Goal: Transaction & Acquisition: Book appointment/travel/reservation

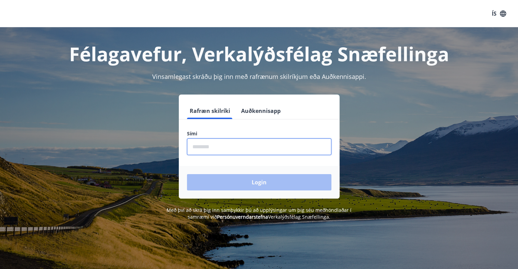
click at [231, 142] on input "phone" at bounding box center [259, 147] width 144 height 17
type input "********"
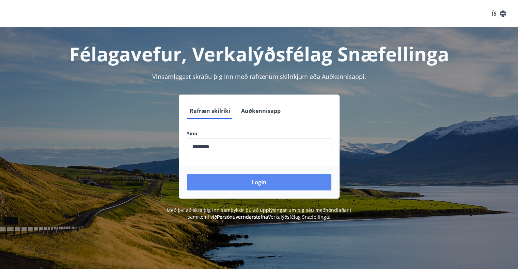
drag, startPoint x: 246, startPoint y: 174, endPoint x: 250, endPoint y: 180, distance: 7.7
click at [250, 180] on div "Login" at bounding box center [259, 182] width 161 height 33
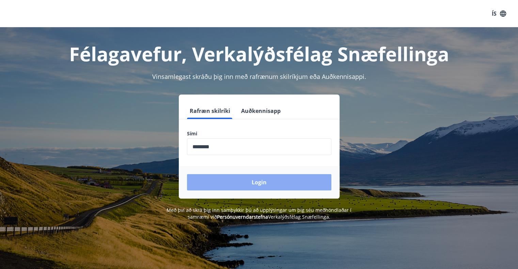
click at [250, 180] on button "Login" at bounding box center [259, 182] width 144 height 16
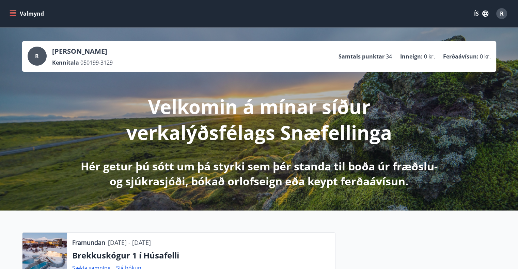
click at [36, 9] on button "Valmynd" at bounding box center [27, 13] width 38 height 12
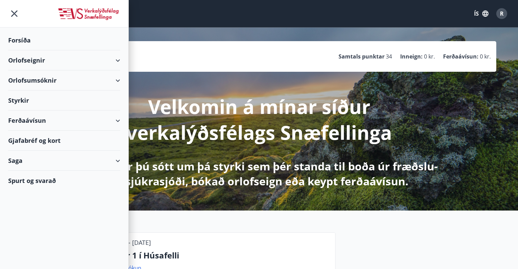
click at [89, 57] on div "Orlofseignir" at bounding box center [64, 60] width 112 height 20
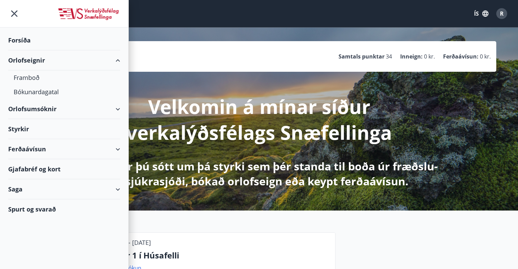
click at [57, 106] on div "Orlofsumsóknir" at bounding box center [64, 109] width 112 height 20
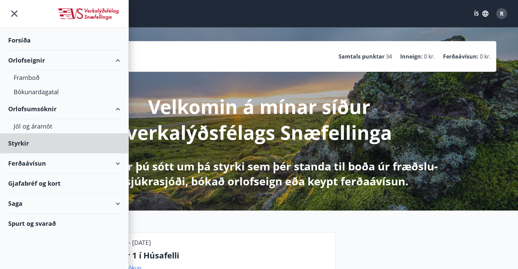
click at [26, 41] on div "Forsíða" at bounding box center [64, 40] width 112 height 20
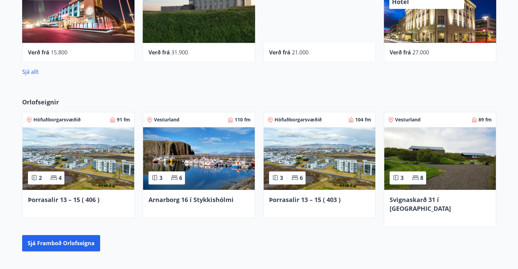
scroll to position [489, 0]
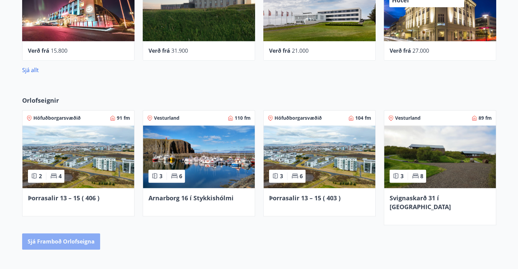
click at [87, 234] on button "Sjá framboð orlofseigna" at bounding box center [61, 242] width 78 height 16
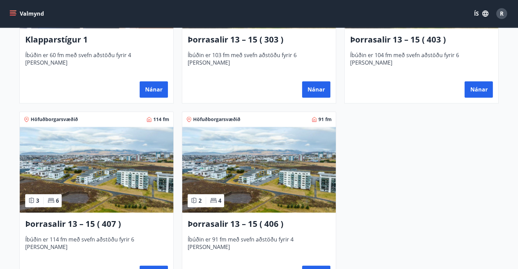
scroll to position [417, 0]
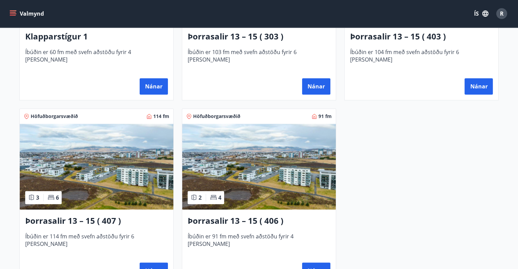
click at [94, 176] on img at bounding box center [97, 167] width 154 height 86
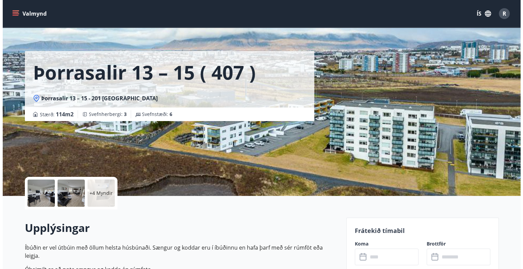
scroll to position [9, 0]
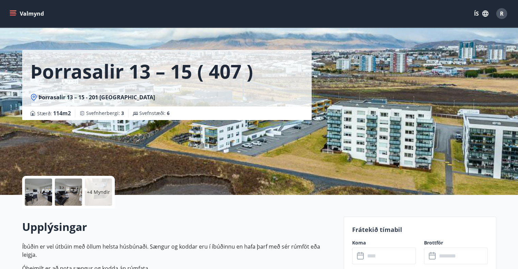
click at [30, 193] on div at bounding box center [38, 192] width 27 height 27
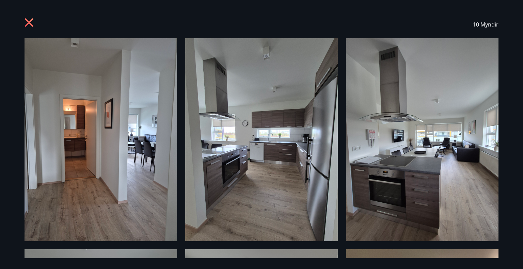
click at [495, 141] on img at bounding box center [422, 139] width 153 height 203
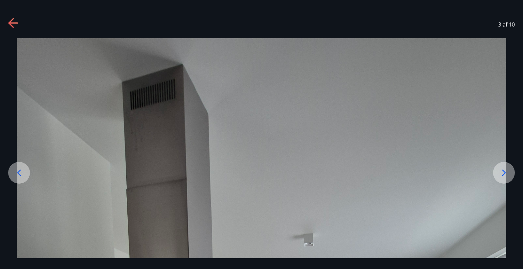
click at [504, 168] on icon at bounding box center [504, 173] width 11 height 11
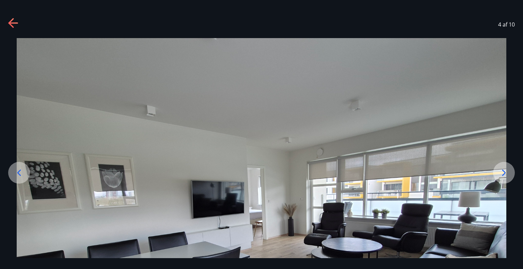
click at [504, 168] on icon at bounding box center [504, 173] width 11 height 11
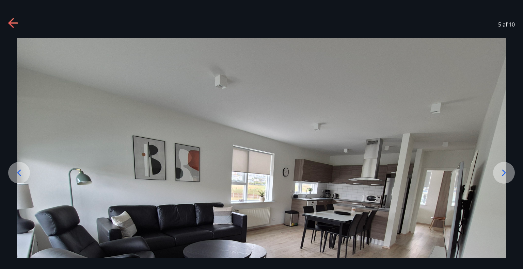
click at [504, 168] on icon at bounding box center [504, 173] width 11 height 11
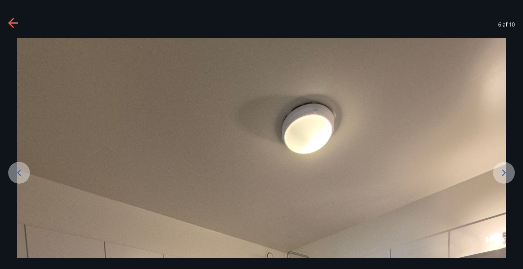
click at [504, 168] on icon at bounding box center [504, 173] width 11 height 11
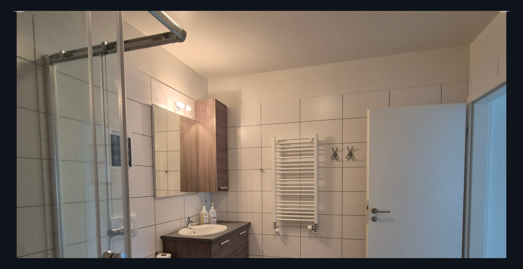
scroll to position [172, 0]
click at [498, 148] on img at bounding box center [262, 192] width 490 height 653
click at [57, 33] on img at bounding box center [262, 192] width 490 height 653
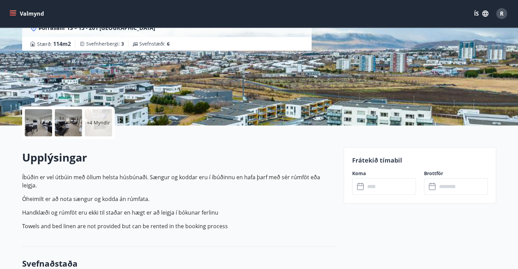
scroll to position [78, 0]
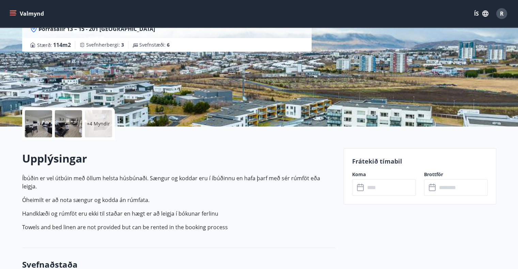
click at [388, 194] on input "text" at bounding box center [390, 187] width 51 height 17
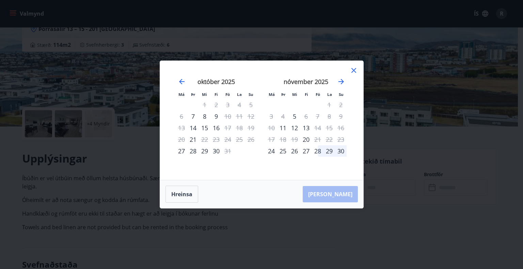
click at [354, 73] on icon at bounding box center [354, 70] width 8 height 8
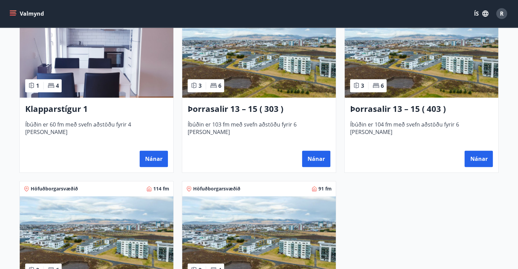
scroll to position [343, 0]
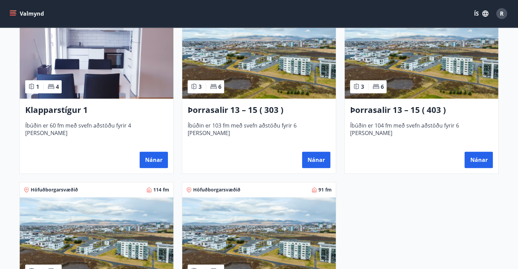
click at [422, 75] on img at bounding box center [422, 56] width 154 height 86
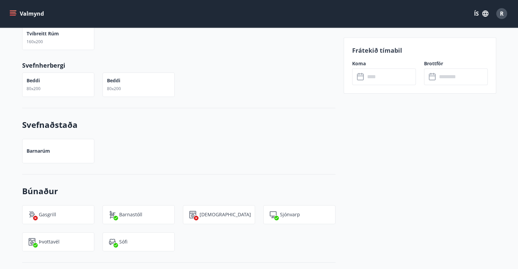
scroll to position [420, 0]
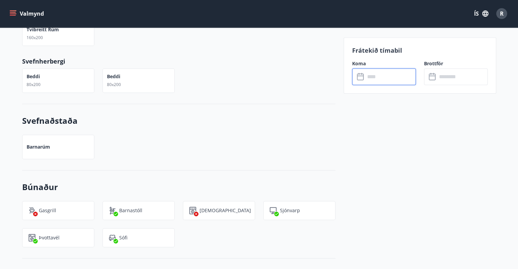
click at [383, 76] on input "text" at bounding box center [390, 76] width 51 height 17
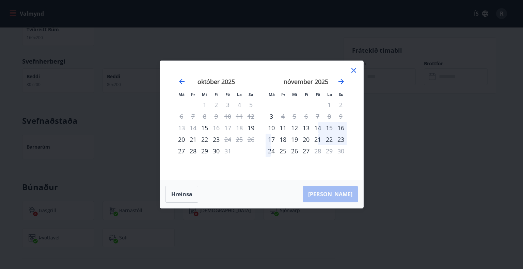
click at [217, 151] on div "30" at bounding box center [216, 151] width 12 height 12
click at [356, 71] on icon at bounding box center [354, 70] width 8 height 8
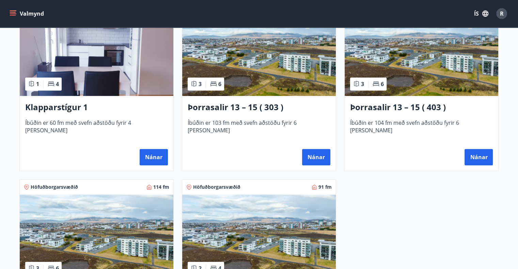
scroll to position [346, 0]
click at [270, 51] on img at bounding box center [259, 53] width 154 height 86
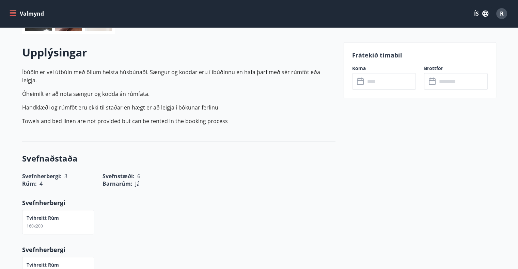
scroll to position [63, 0]
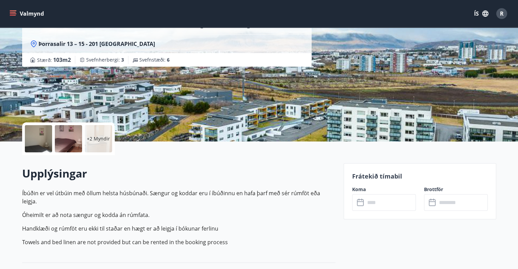
click at [103, 144] on div "+2 Myndir" at bounding box center [98, 138] width 27 height 27
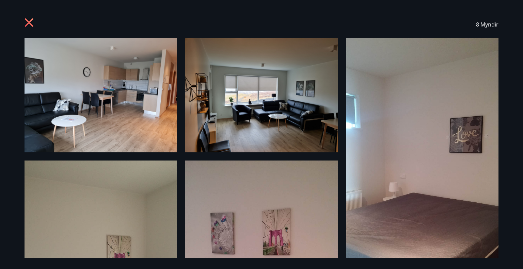
click at [26, 24] on icon at bounding box center [30, 23] width 11 height 11
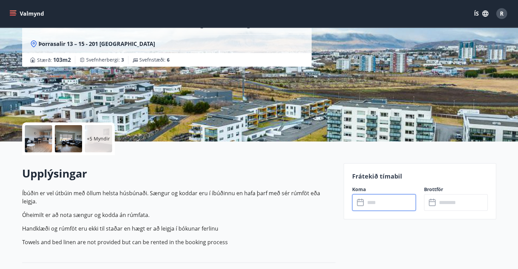
click at [388, 205] on input "text" at bounding box center [390, 202] width 51 height 17
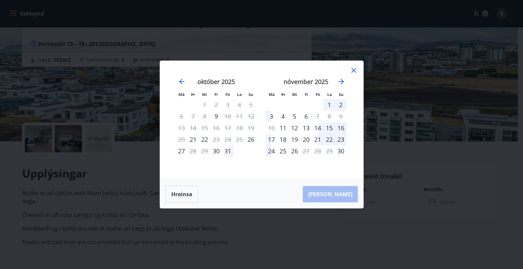
click at [20, 29] on div "Má Þr Mi Fi Fö La Su Má Þr Mi Fi Fö La Su september 2025 1 2 3 4 5 6 7 8 9 10 1…" at bounding box center [261, 134] width 523 height 269
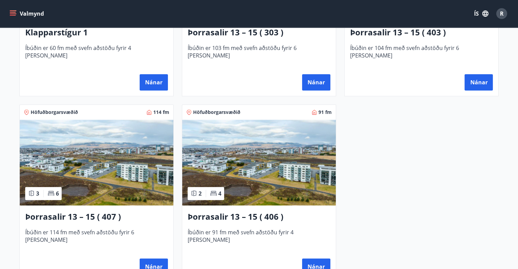
scroll to position [421, 0]
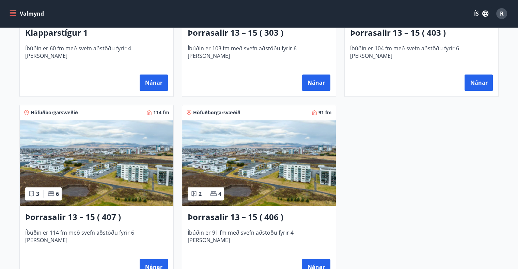
click at [289, 183] on img at bounding box center [259, 163] width 154 height 86
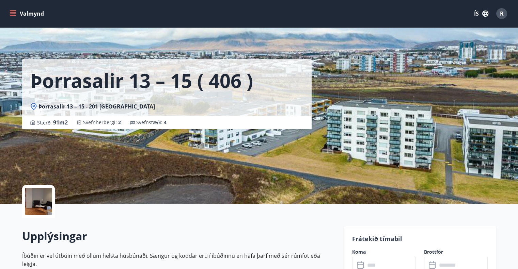
click at [35, 198] on div at bounding box center [38, 201] width 27 height 27
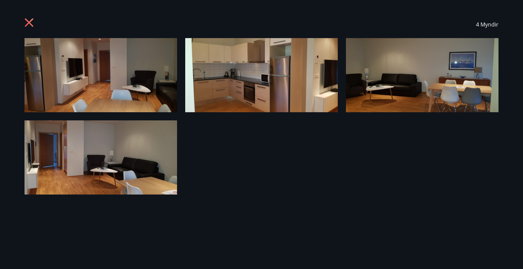
click at [28, 24] on icon at bounding box center [29, 22] width 9 height 9
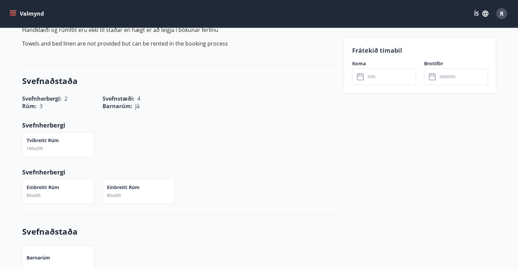
scroll to position [262, 0]
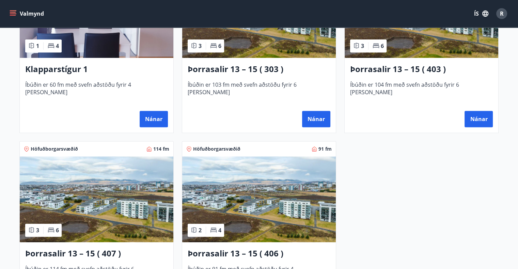
scroll to position [391, 0]
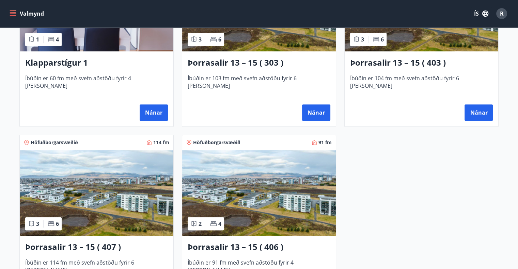
click at [408, 61] on h3 "Þorrasalir 13 – 15 ( 403 )" at bounding box center [421, 63] width 143 height 12
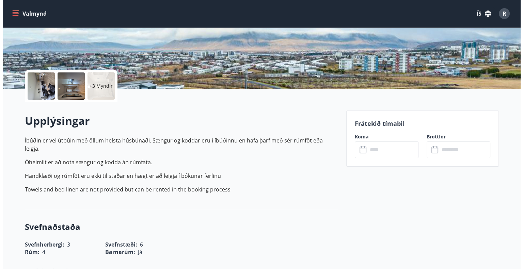
scroll to position [121, 0]
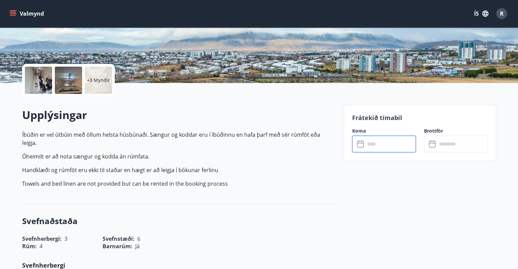
click at [377, 145] on input "text" at bounding box center [390, 144] width 51 height 17
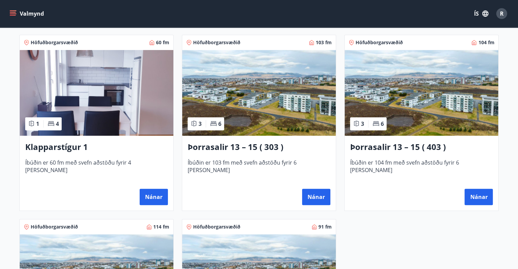
scroll to position [307, 0]
click at [259, 80] on img at bounding box center [259, 93] width 154 height 86
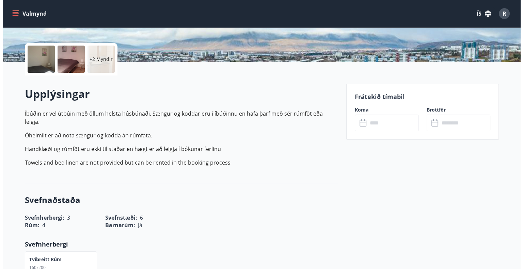
scroll to position [145, 0]
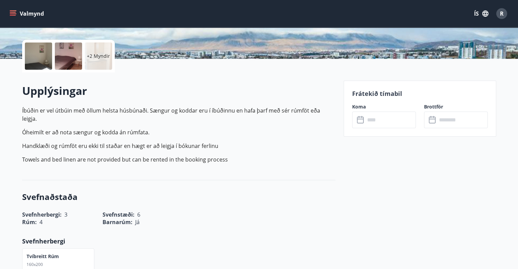
click at [93, 58] on p "+2 Myndir" at bounding box center [98, 56] width 23 height 7
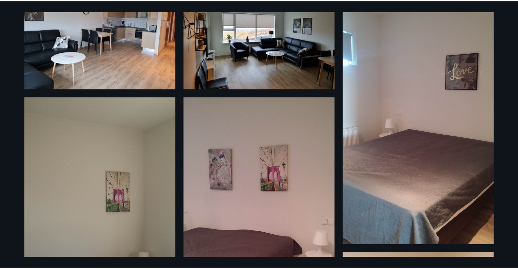
scroll to position [0, 0]
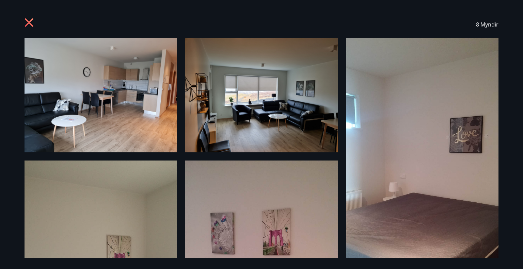
click at [26, 14] on div "8 Myndir" at bounding box center [262, 24] width 474 height 27
click at [30, 20] on icon at bounding box center [30, 23] width 11 height 11
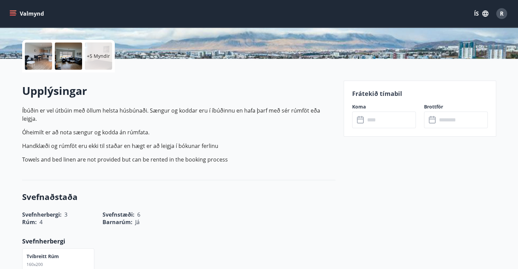
click at [372, 119] on input "text" at bounding box center [390, 120] width 51 height 17
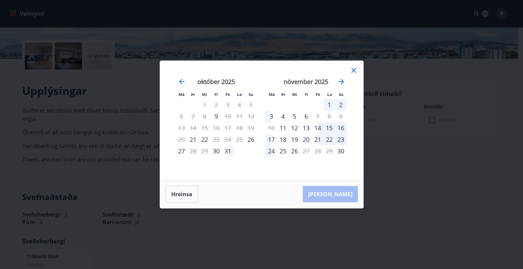
click at [229, 152] on div "31" at bounding box center [228, 151] width 12 height 12
click at [340, 106] on div "2" at bounding box center [341, 105] width 12 height 12
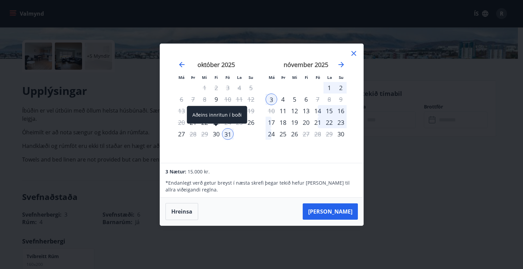
click at [216, 137] on div "30" at bounding box center [216, 134] width 12 height 12
click at [223, 136] on div "31" at bounding box center [228, 134] width 12 height 12
click at [217, 132] on div "30" at bounding box center [216, 134] width 12 height 12
click at [357, 52] on icon at bounding box center [354, 53] width 8 height 8
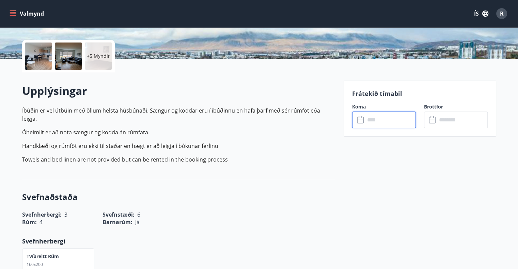
click at [379, 119] on input "text" at bounding box center [390, 120] width 51 height 17
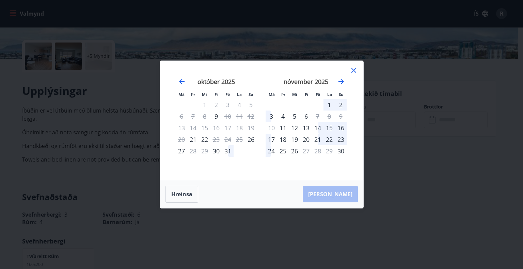
click at [228, 151] on div "31" at bounding box center [228, 151] width 12 height 12
click at [339, 101] on div "2" at bounding box center [341, 105] width 12 height 12
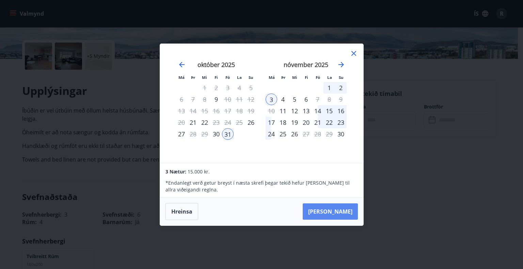
click at [338, 211] on button "Taka Frá" at bounding box center [330, 212] width 55 height 16
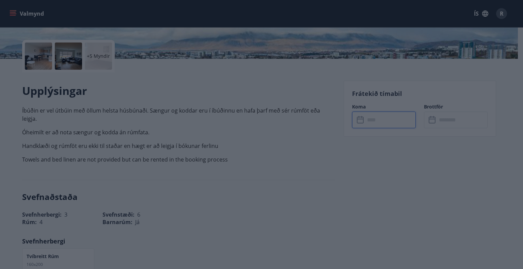
type input "******"
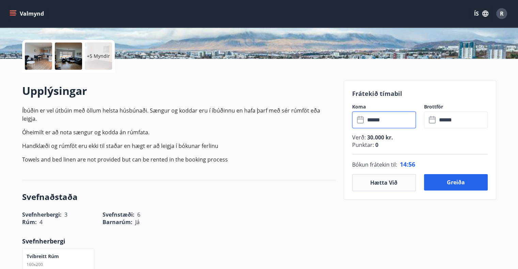
click at [389, 122] on input "******" at bounding box center [390, 120] width 51 height 17
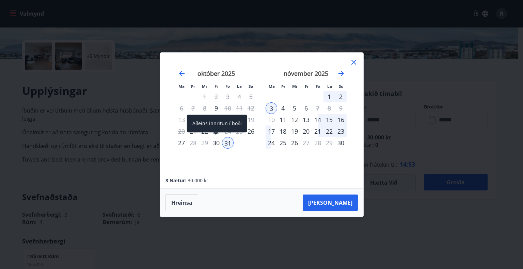
click at [217, 144] on div "30" at bounding box center [216, 143] width 12 height 12
click at [339, 96] on div "2" at bounding box center [341, 97] width 12 height 12
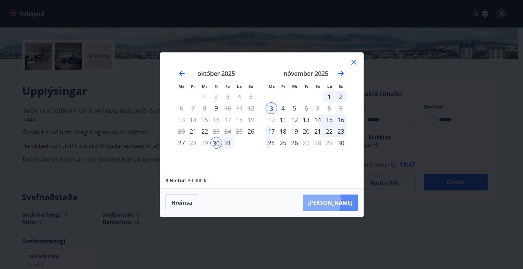
click at [342, 202] on button "Taka Frá" at bounding box center [330, 203] width 55 height 16
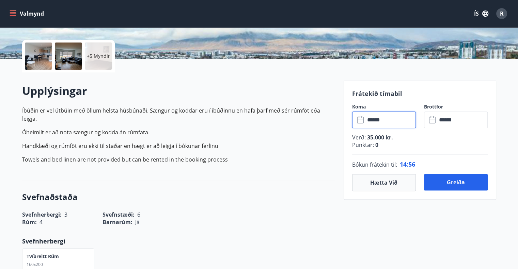
click at [390, 120] on input "******" at bounding box center [390, 120] width 51 height 17
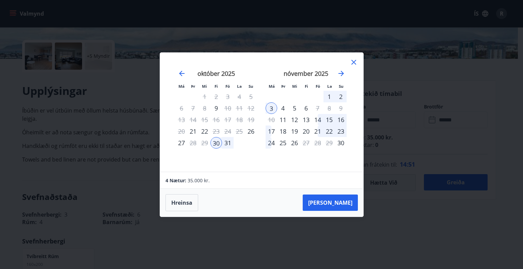
click at [327, 97] on div "1" at bounding box center [330, 97] width 12 height 12
click at [330, 96] on div "1" at bounding box center [330, 97] width 12 height 12
click at [336, 202] on button "Taka Frá" at bounding box center [330, 203] width 55 height 16
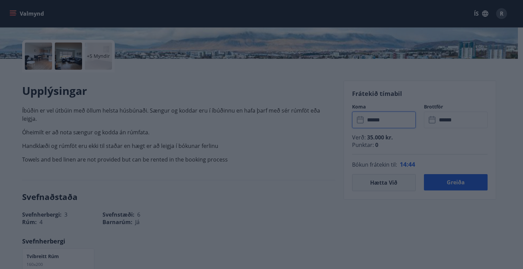
type input "******"
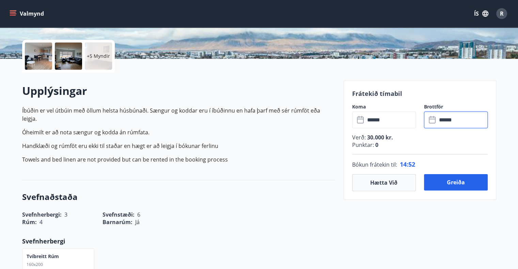
click at [452, 121] on input "******" at bounding box center [462, 120] width 51 height 17
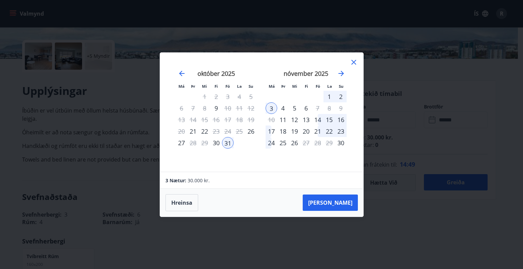
click at [343, 94] on div "2" at bounding box center [341, 97] width 12 height 12
click at [354, 60] on icon at bounding box center [354, 62] width 8 height 8
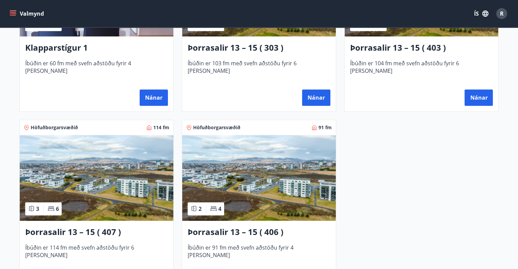
scroll to position [418, 0]
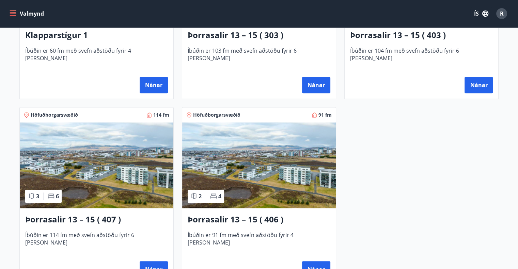
click at [284, 162] on img at bounding box center [259, 166] width 154 height 86
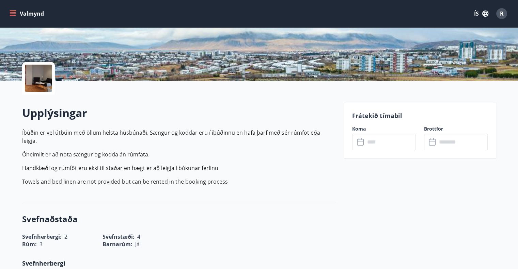
scroll to position [124, 0]
click at [50, 72] on div at bounding box center [38, 77] width 27 height 27
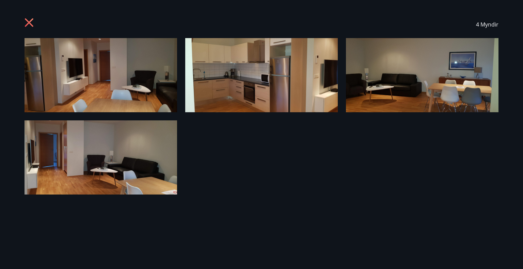
click at [31, 24] on icon at bounding box center [29, 22] width 9 height 9
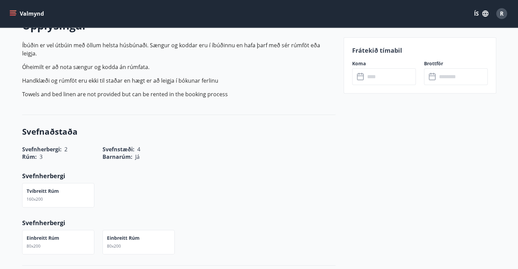
scroll to position [166, 0]
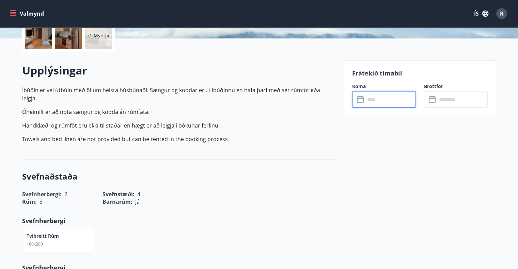
click at [387, 99] on input "text" at bounding box center [390, 99] width 51 height 17
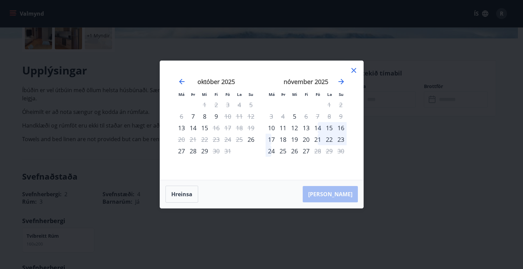
click at [355, 69] on icon at bounding box center [354, 70] width 8 height 8
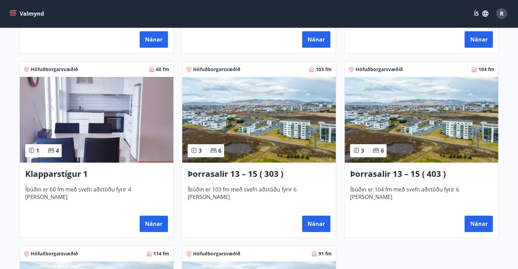
scroll to position [288, 0]
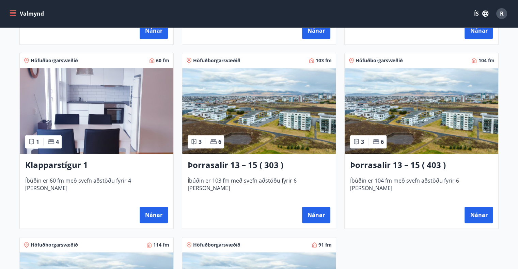
click at [275, 107] on img at bounding box center [259, 111] width 154 height 86
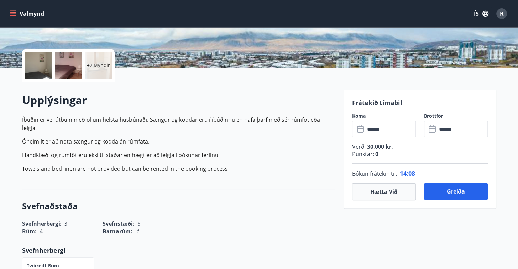
scroll to position [136, 0]
click at [469, 195] on button "Greiða" at bounding box center [456, 192] width 64 height 16
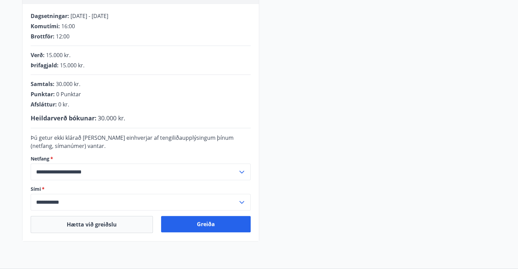
scroll to position [136, 0]
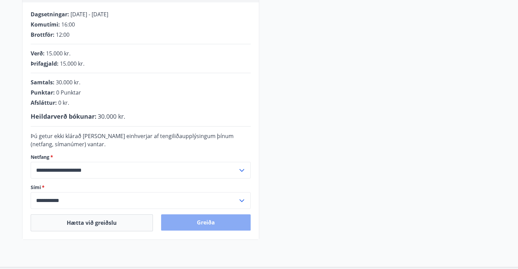
click at [220, 224] on button "Greiða" at bounding box center [206, 223] width 90 height 16
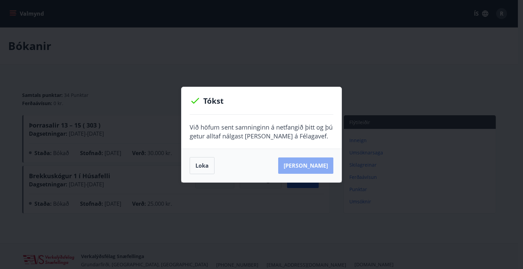
click at [325, 162] on button "[PERSON_NAME]" at bounding box center [305, 166] width 55 height 16
click at [200, 171] on button "Loka" at bounding box center [202, 165] width 25 height 17
